Goal: Task Accomplishment & Management: Use online tool/utility

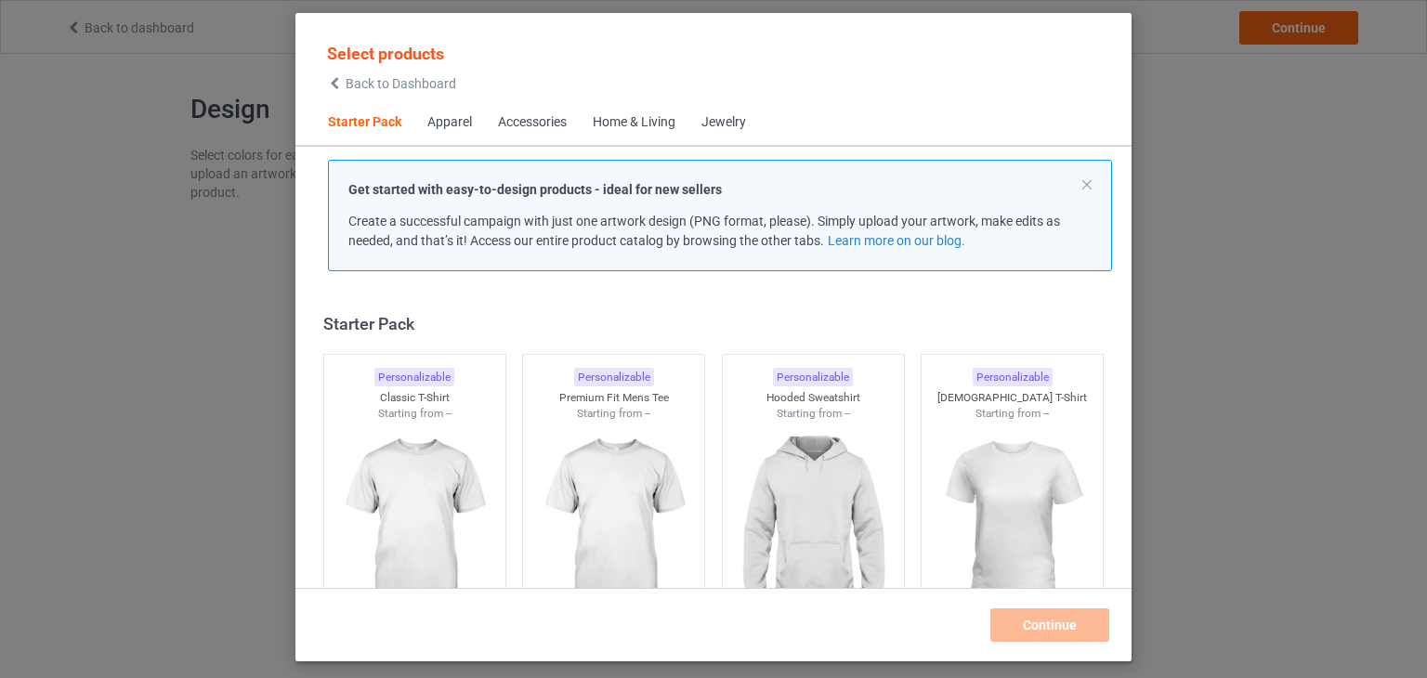
scroll to position [24, 0]
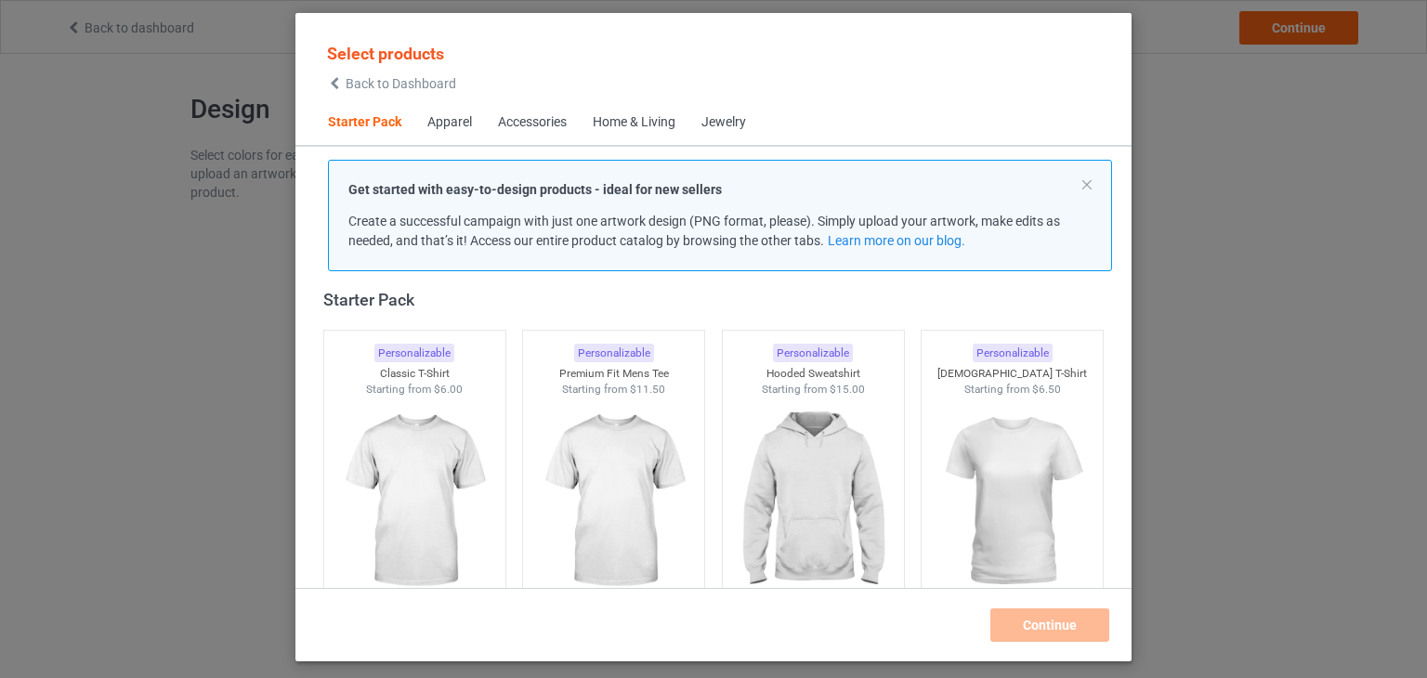
click at [396, 74] on div "Select products Back to Dashboard" at bounding box center [391, 66] width 129 height 47
click at [399, 84] on span "Back to Dashboard" at bounding box center [401, 83] width 111 height 15
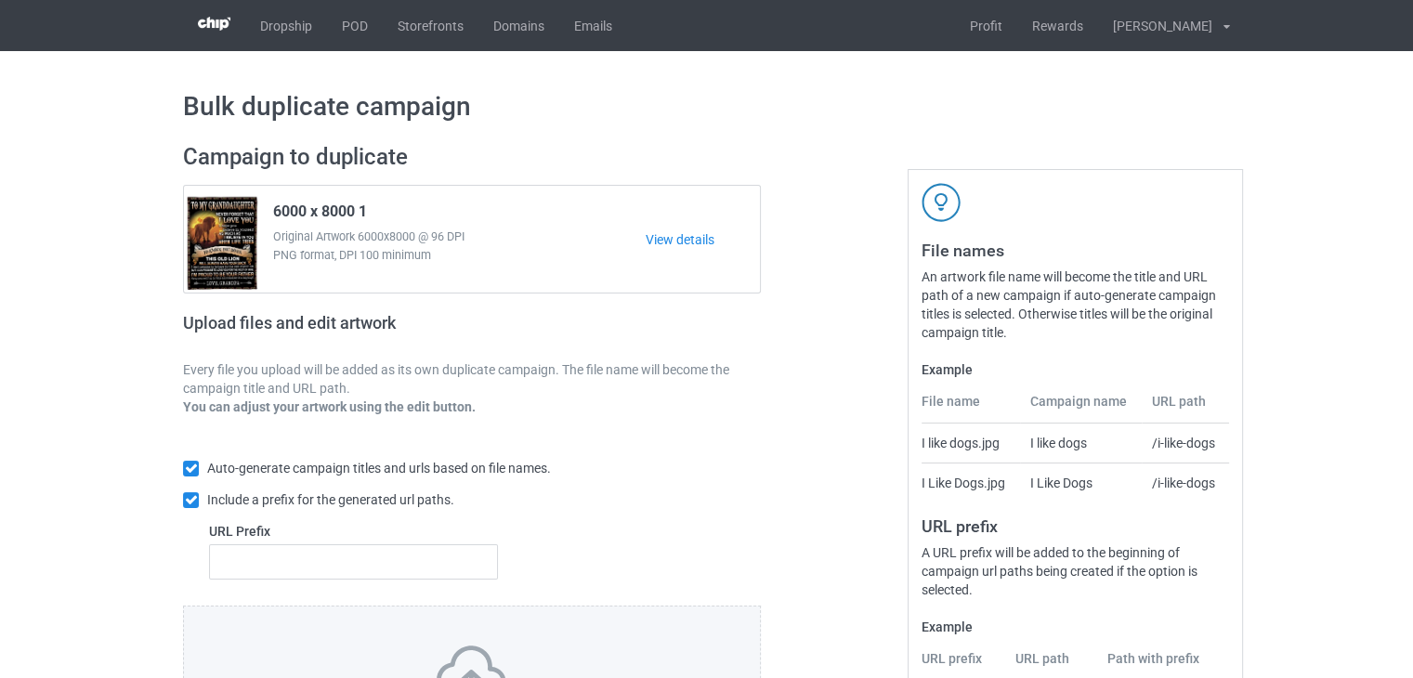
scroll to position [225, 0]
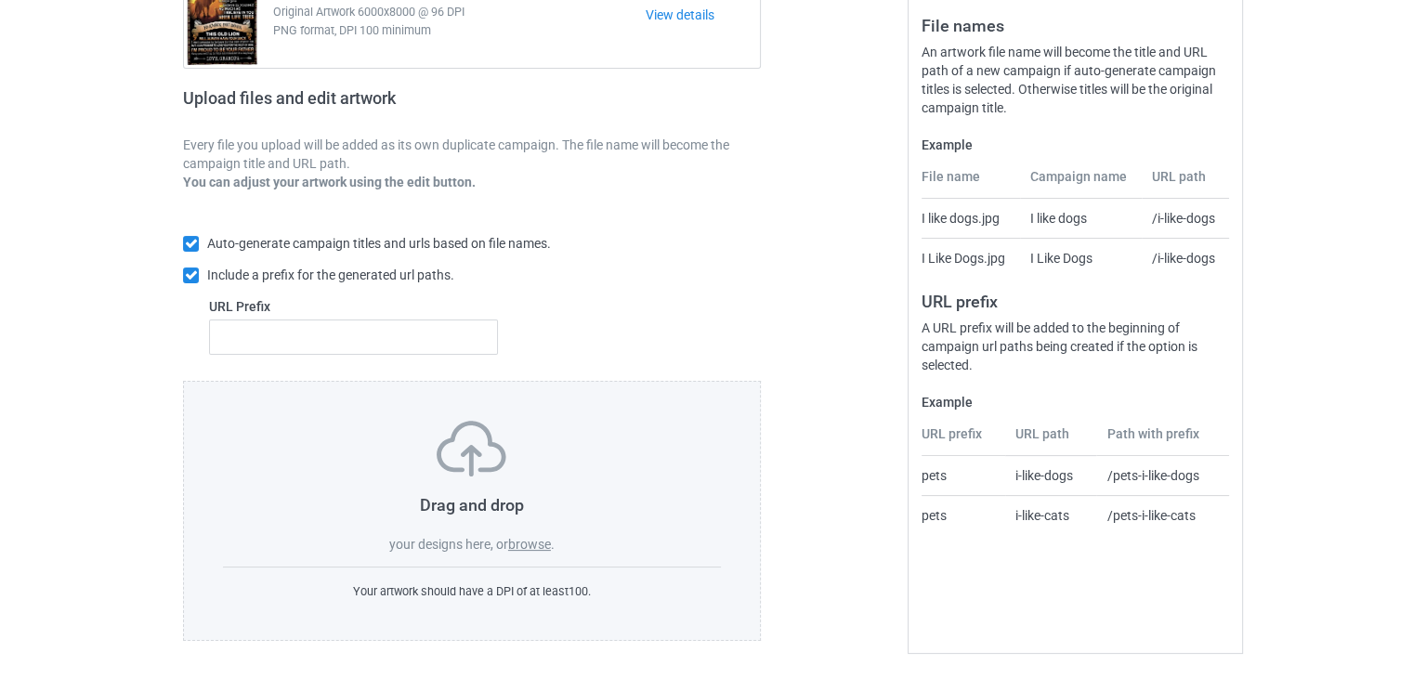
click at [542, 543] on label "browse" at bounding box center [529, 544] width 43 height 15
click at [0, 0] on input "browse" at bounding box center [0, 0] width 0 height 0
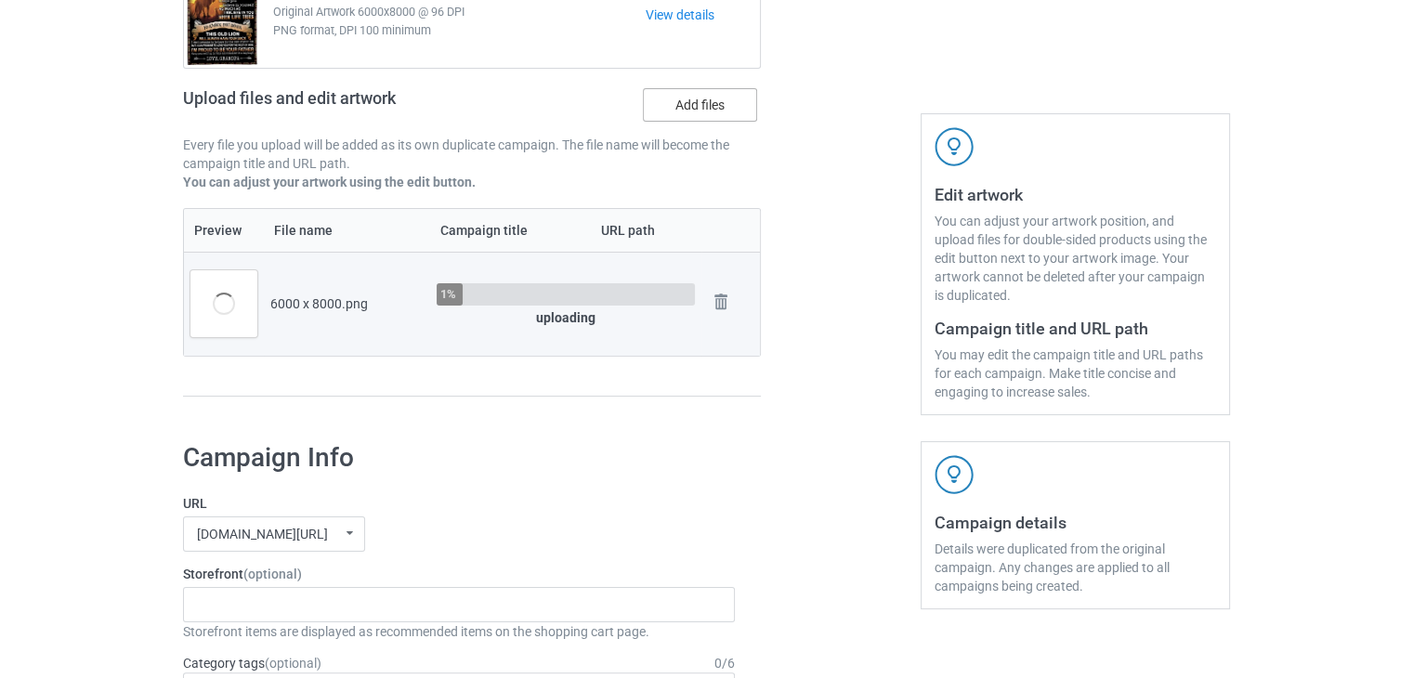
click at [701, 94] on label "Add files" at bounding box center [700, 104] width 114 height 33
click at [0, 0] on input "Add files" at bounding box center [0, 0] width 0 height 0
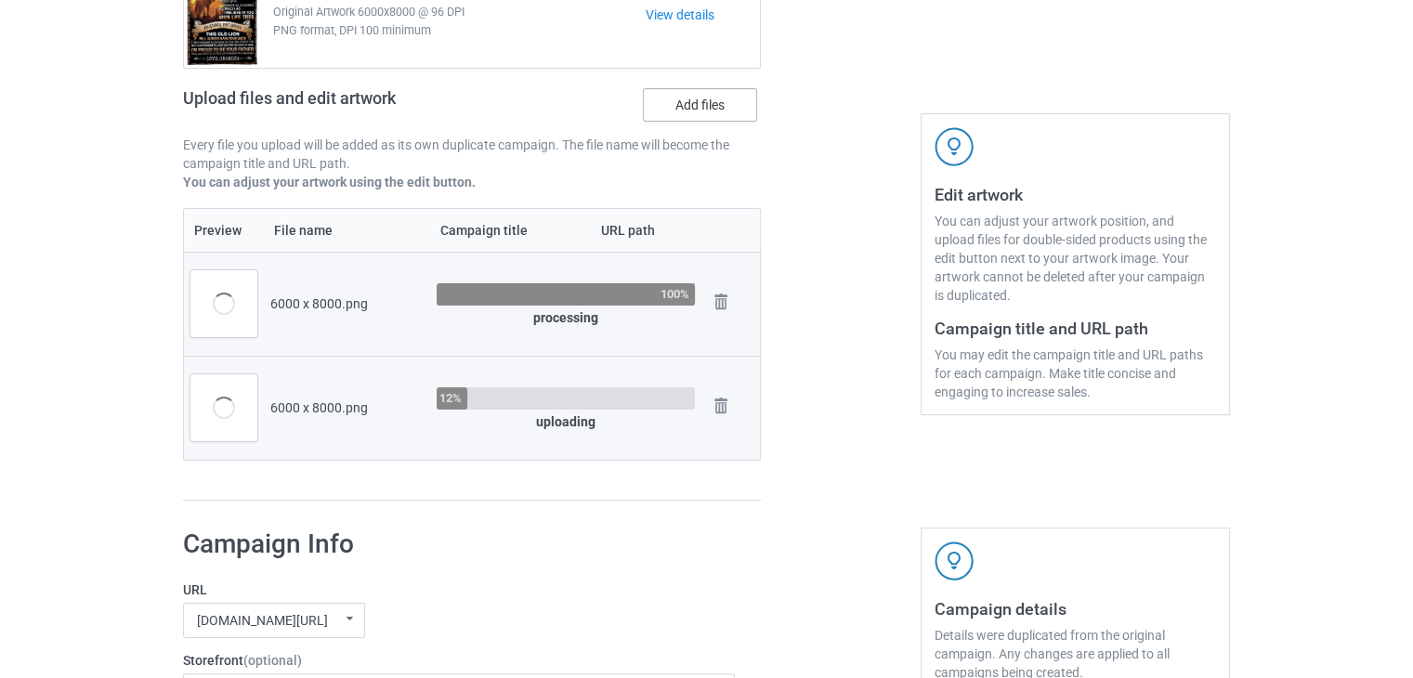
click at [696, 101] on label "Add files" at bounding box center [700, 104] width 114 height 33
click at [0, 0] on input "Add files" at bounding box center [0, 0] width 0 height 0
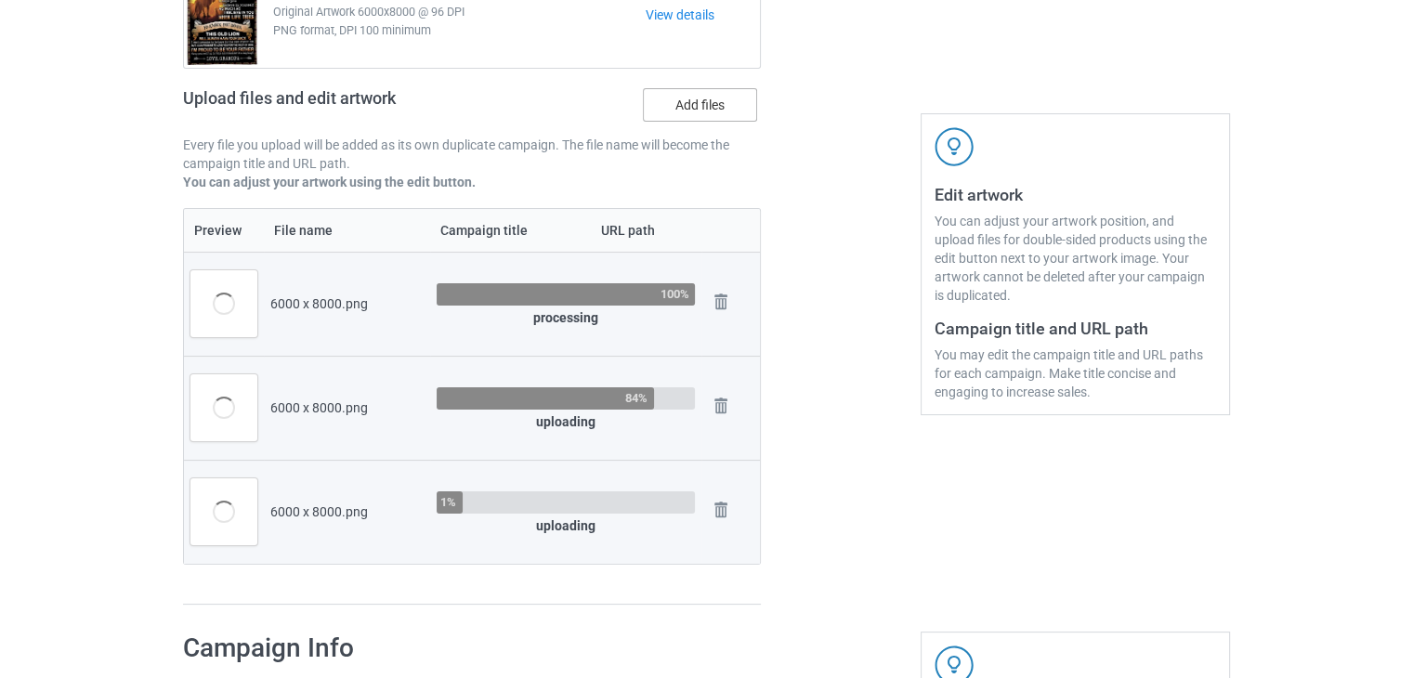
click at [671, 106] on label "Add files" at bounding box center [700, 104] width 114 height 33
click at [0, 0] on input "Add files" at bounding box center [0, 0] width 0 height 0
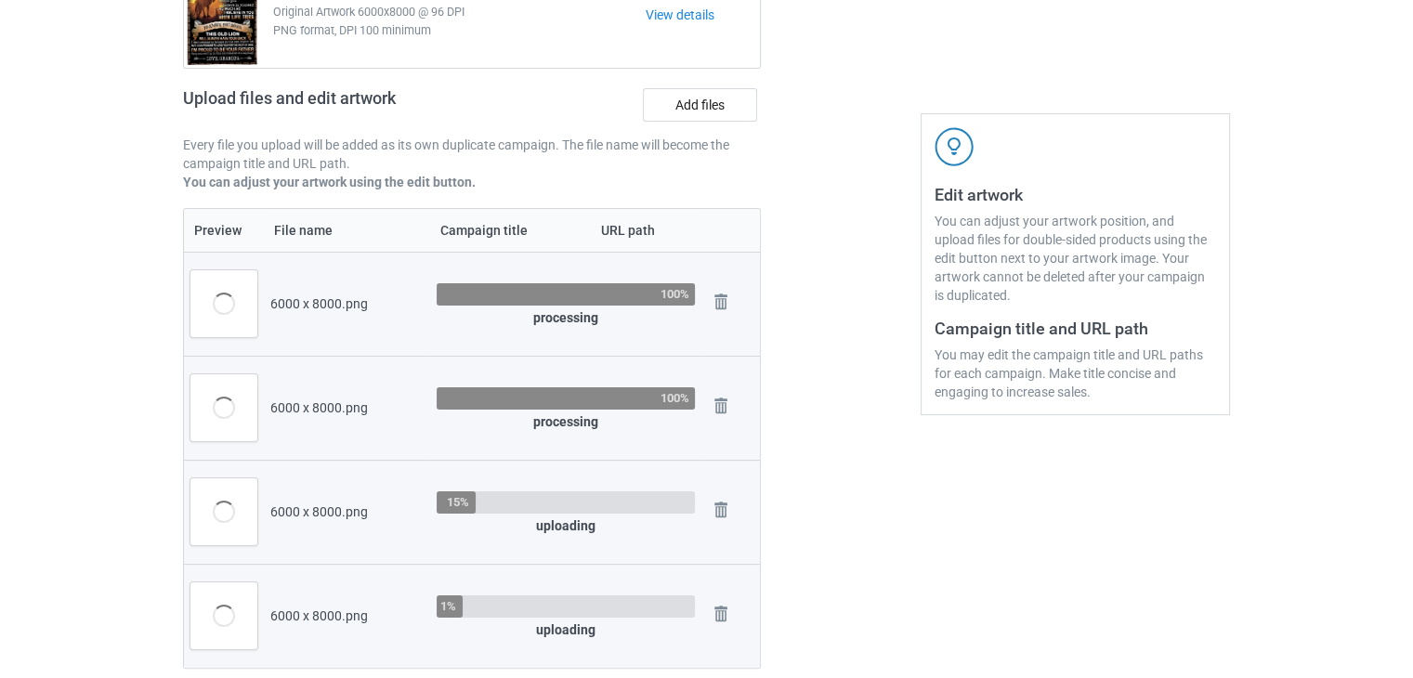
scroll to position [411, 0]
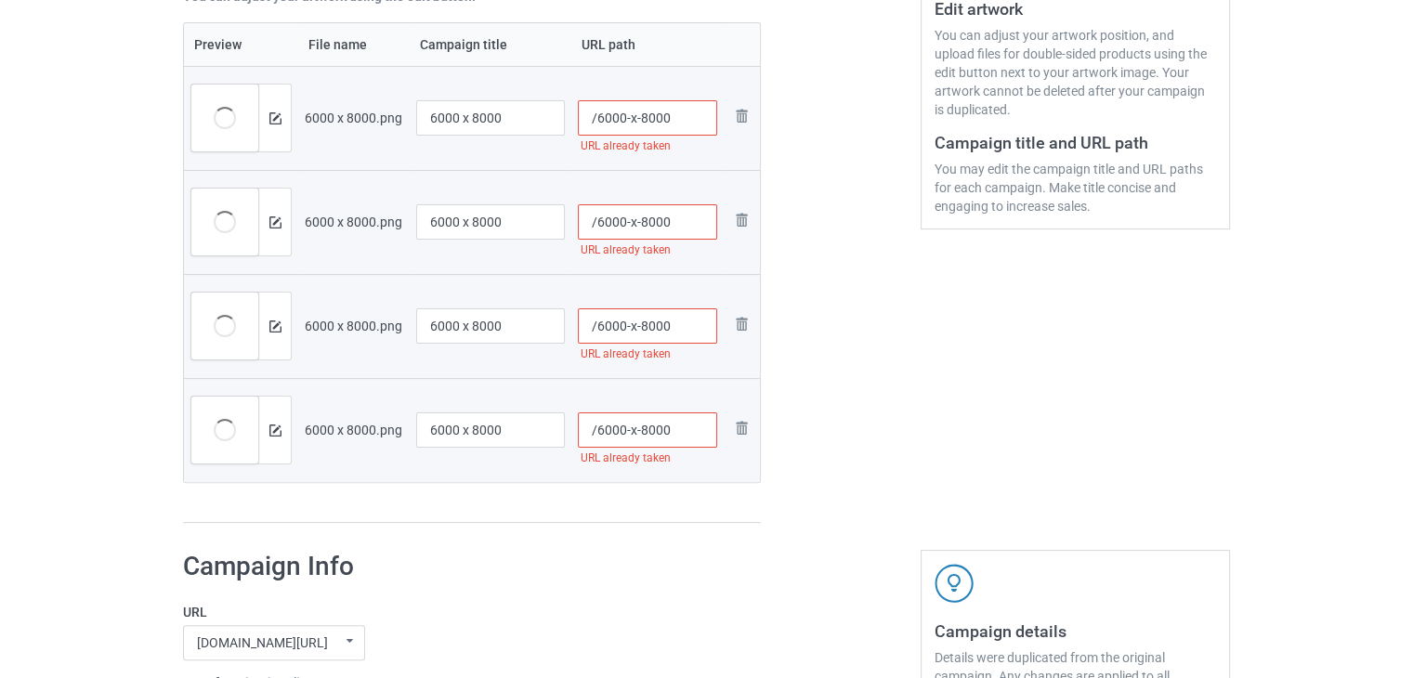
click at [673, 127] on input "/6000-x-8000" at bounding box center [648, 117] width 140 height 35
type input "/6000-x-80001"
click at [685, 224] on input "/6000-x-8000" at bounding box center [648, 221] width 140 height 35
type input "/6000-x-80002"
click at [681, 320] on input "/6000-x-8000" at bounding box center [648, 325] width 140 height 35
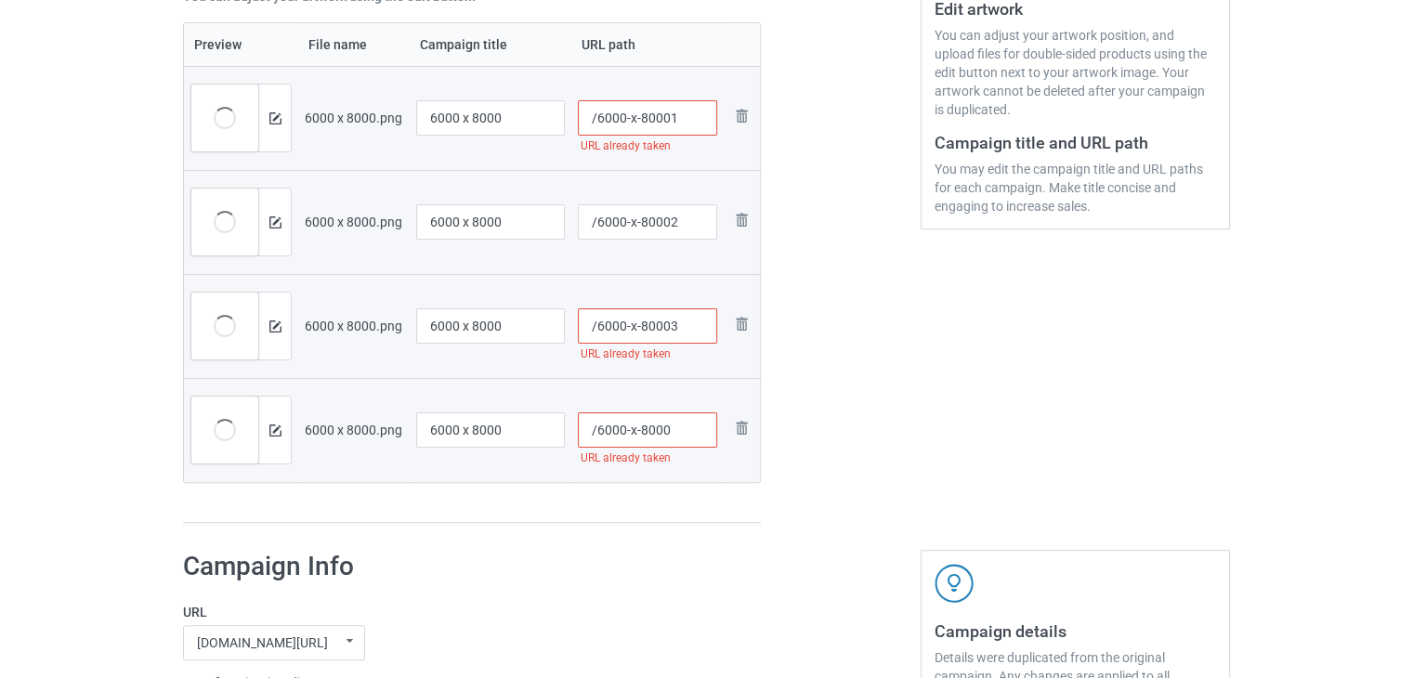
type input "/6000-x-80003"
click at [692, 430] on input "/6000-x-8000" at bounding box center [648, 429] width 140 height 35
type input "/6000-x-80004"
click at [699, 115] on input "/6000-x-80001" at bounding box center [648, 117] width 140 height 35
click at [809, 207] on div at bounding box center [841, 127] width 134 height 817
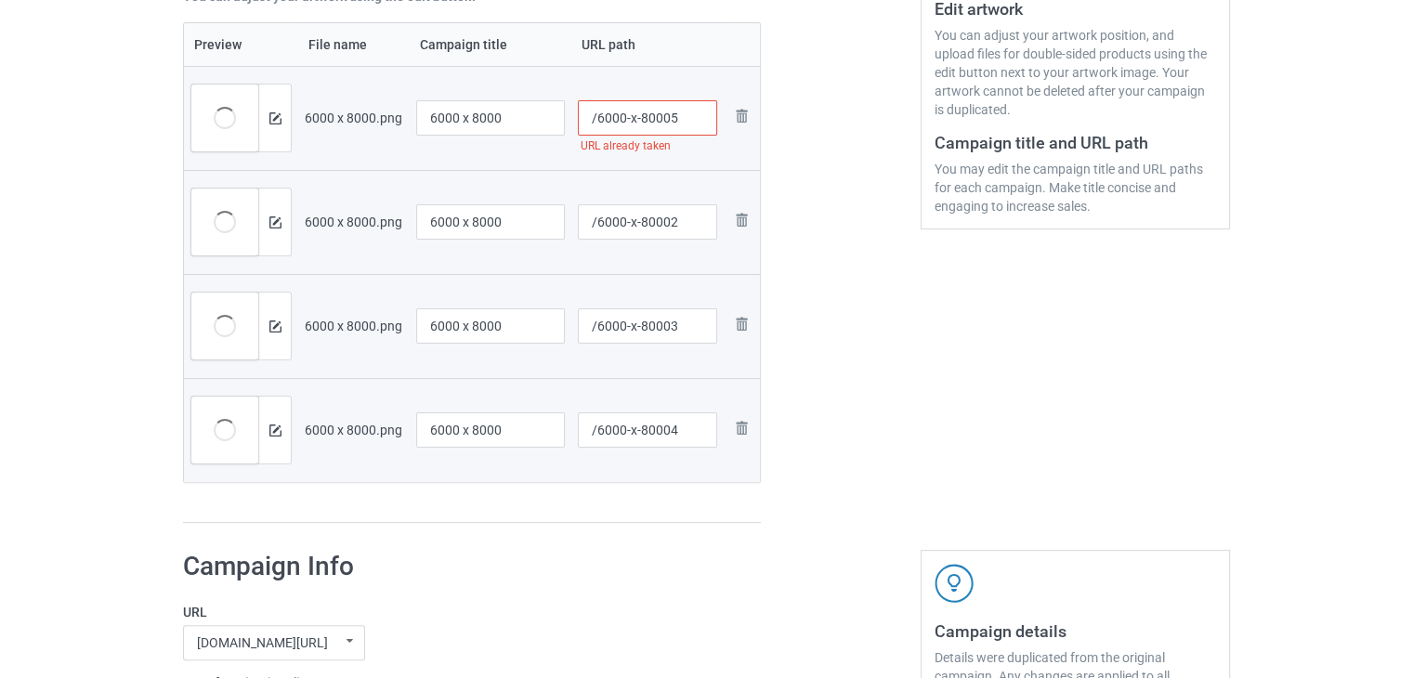
click at [671, 120] on input "/6000-x-80005" at bounding box center [648, 117] width 140 height 35
type input "/6000-x-800015"
click at [833, 256] on div at bounding box center [841, 127] width 134 height 817
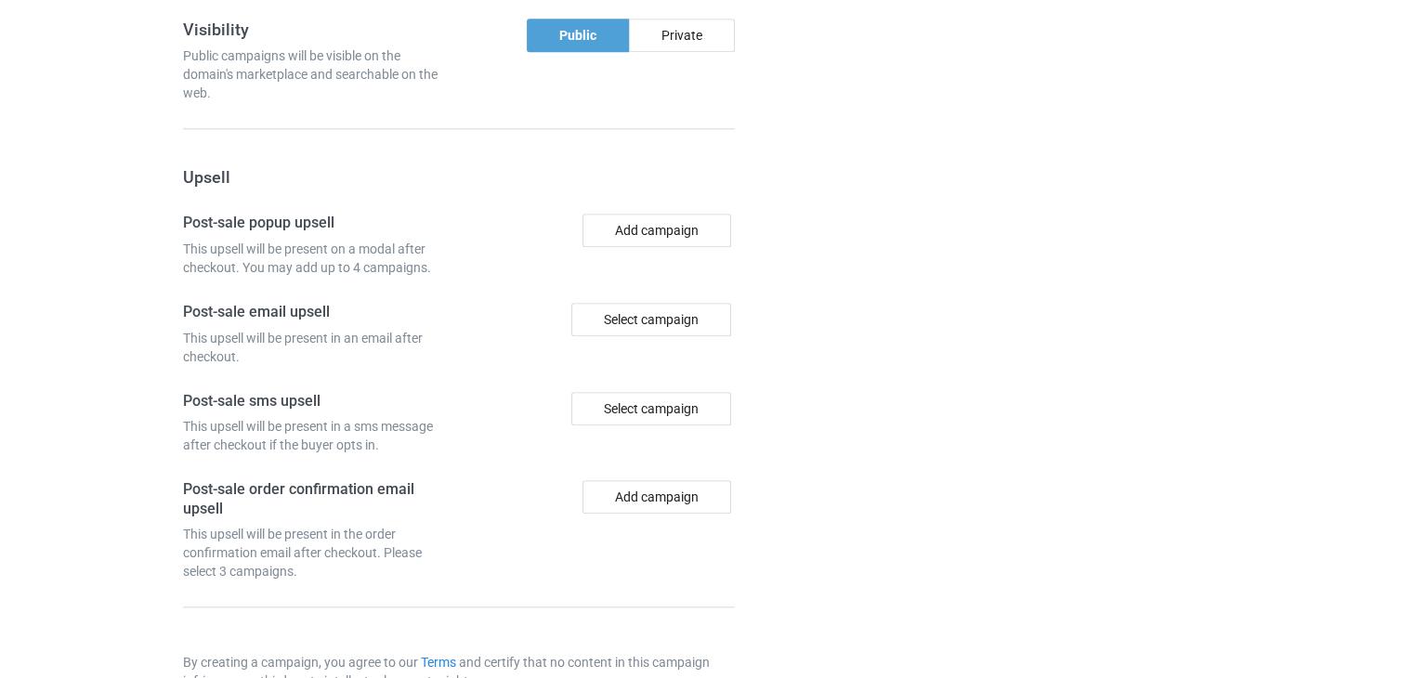
scroll to position [1995, 0]
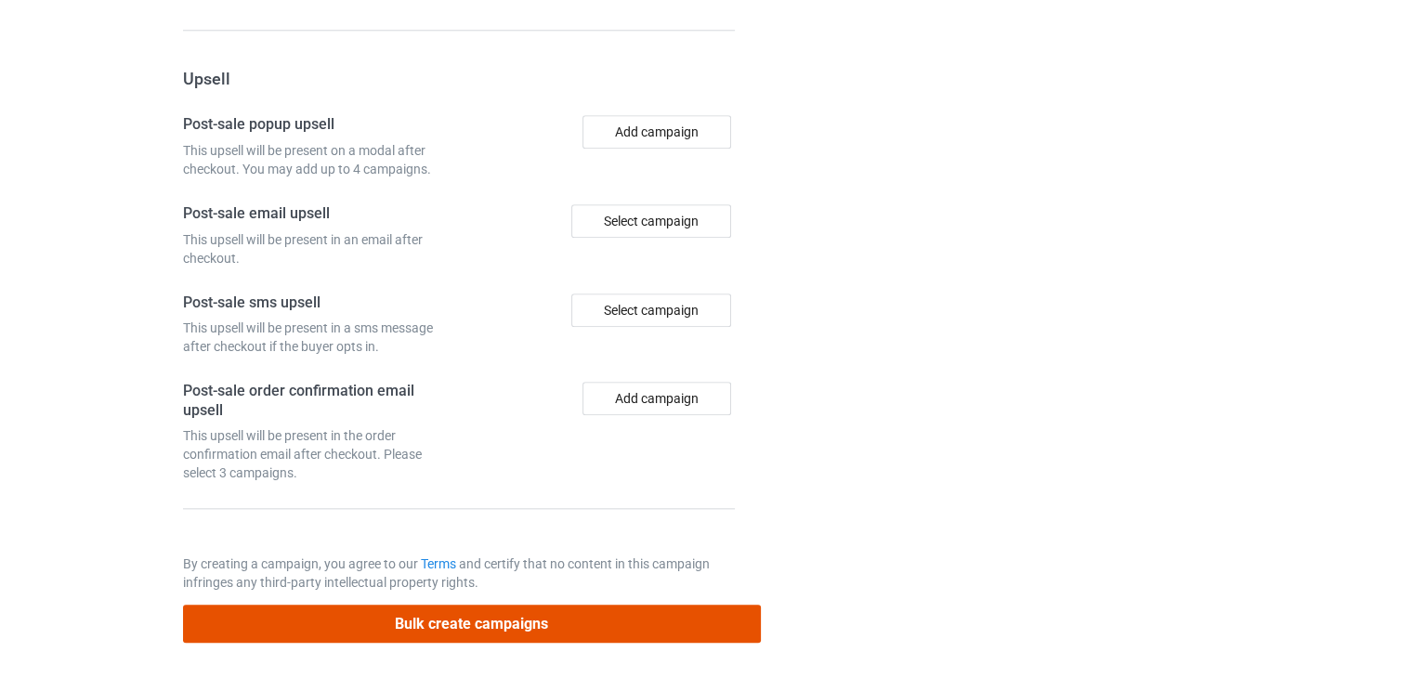
click at [579, 622] on button "Bulk create campaigns" at bounding box center [472, 624] width 578 height 38
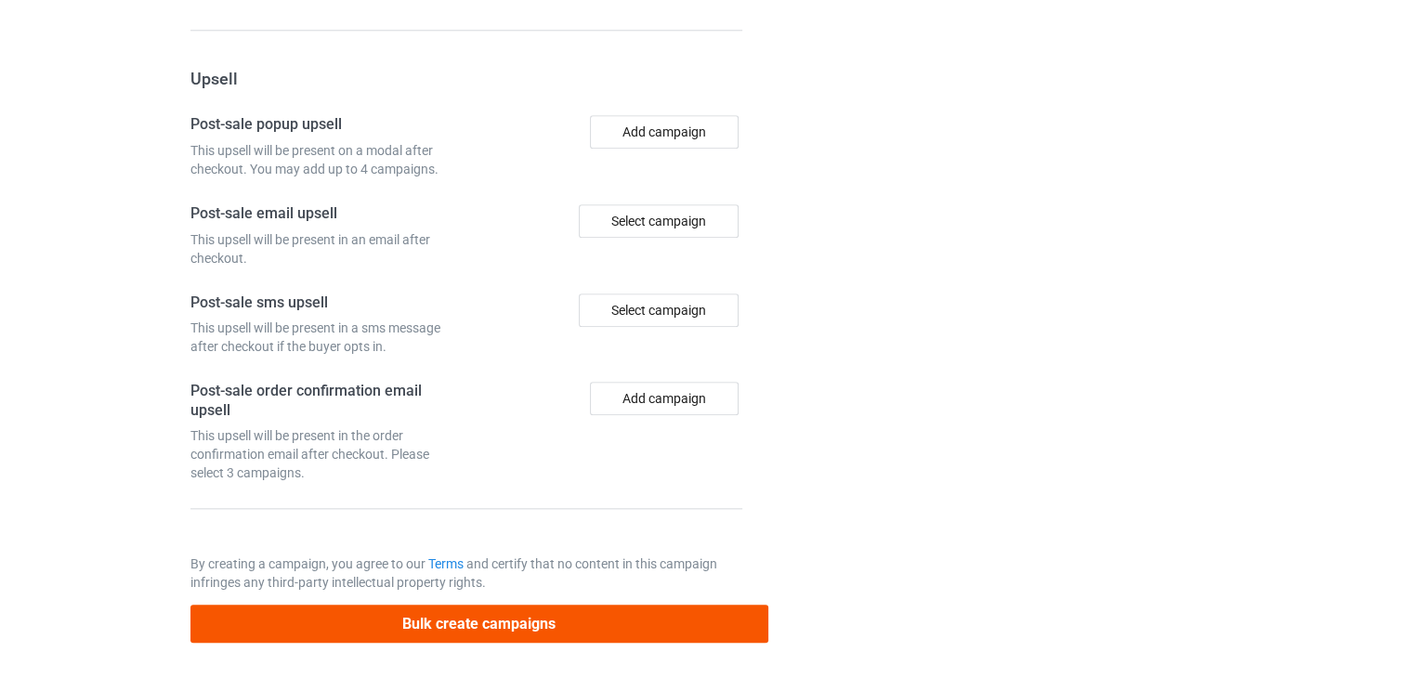
scroll to position [0, 0]
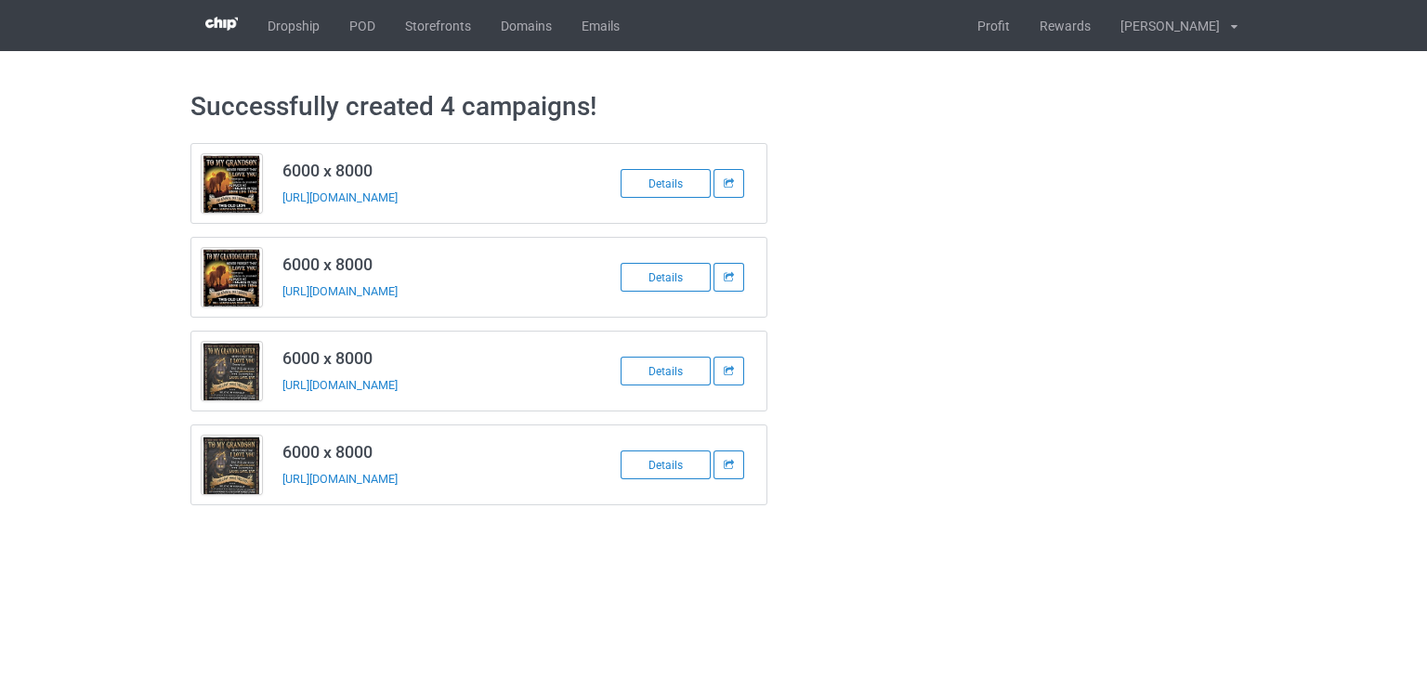
drag, startPoint x: 494, startPoint y: 483, endPoint x: 280, endPoint y: 496, distance: 215.0
click at [280, 496] on td "6000 x 8000 https://www.teechip.com/6000-x-80004" at bounding box center [429, 464] width 314 height 79
copy link "https://www.teechip.com/6000-x-80004"
drag, startPoint x: 519, startPoint y: 386, endPoint x: 274, endPoint y: 389, distance: 245.3
click at [274, 389] on td "6000 x 8000 https://www.teechip.com/6000-x-80003" at bounding box center [429, 371] width 314 height 79
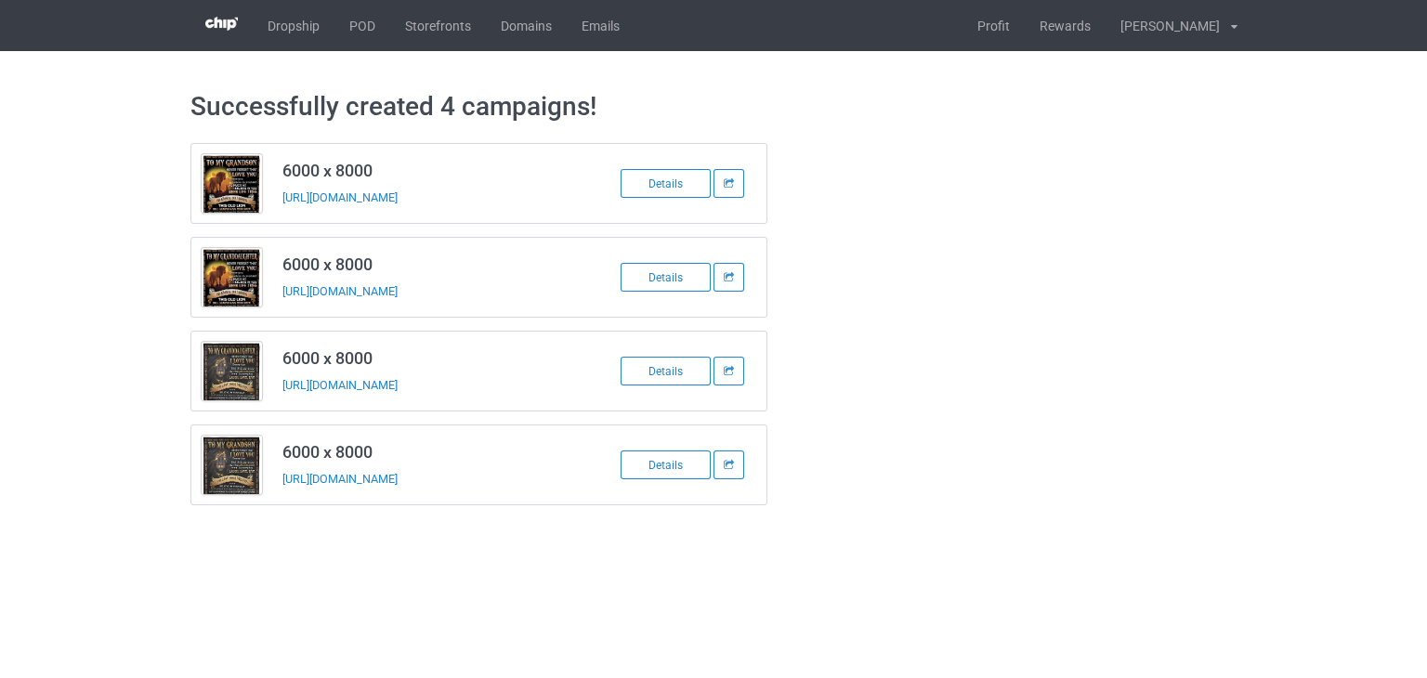
copy link "https://www.teechip.com/6000-x-80003"
drag, startPoint x: 513, startPoint y: 294, endPoint x: 269, endPoint y: 298, distance: 243.4
click at [269, 298] on tbody "6000 x 8000 https://www.teechip.com/6000-x-80002 Details" at bounding box center [479, 277] width 576 height 79
click at [860, 301] on div at bounding box center [847, 324] width 134 height 388
drag, startPoint x: 513, startPoint y: 297, endPoint x: 282, endPoint y: 297, distance: 230.4
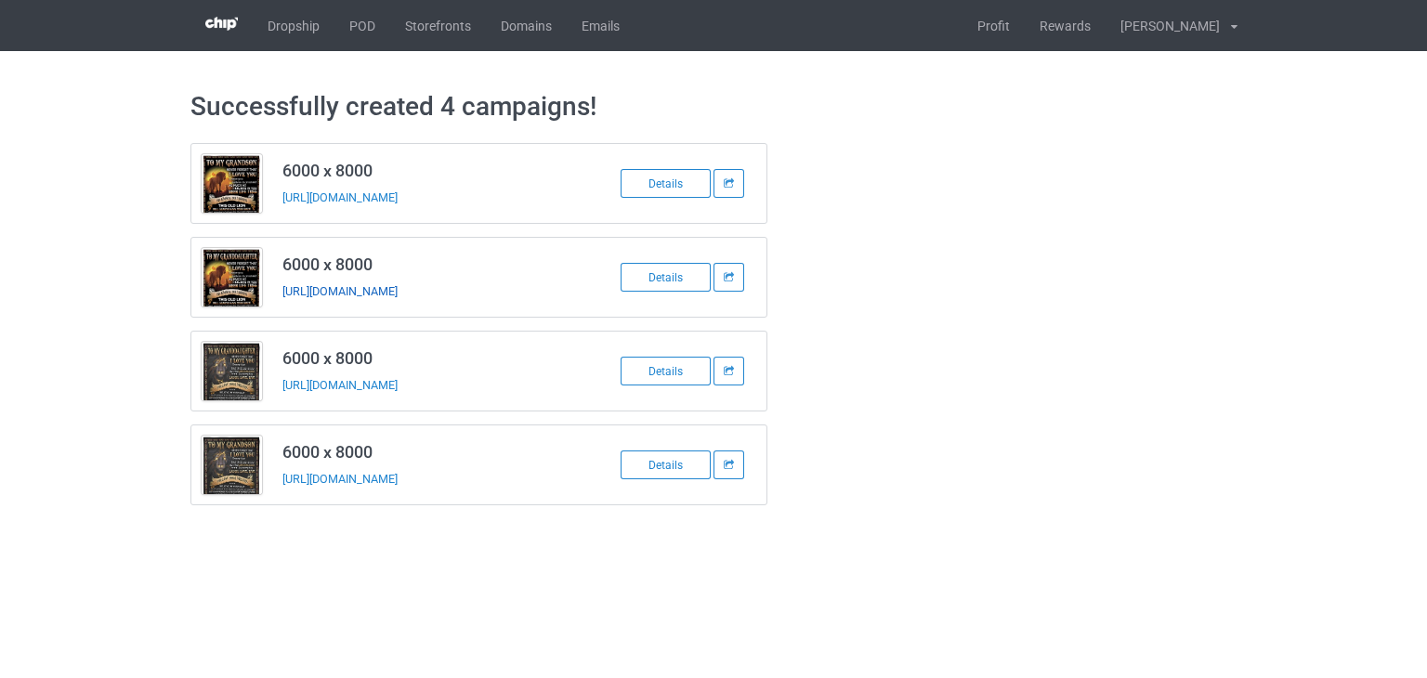
click at [282, 297] on div "https://www.teechip.com/6000-x-80002" at bounding box center [412, 291] width 260 height 20
copy link "https://www.teechip.com/6000-x-80002"
click at [398, 192] on link "https://www.teechip.com/6000-x-800015" at bounding box center [339, 197] width 115 height 14
